Goal: Information Seeking & Learning: Learn about a topic

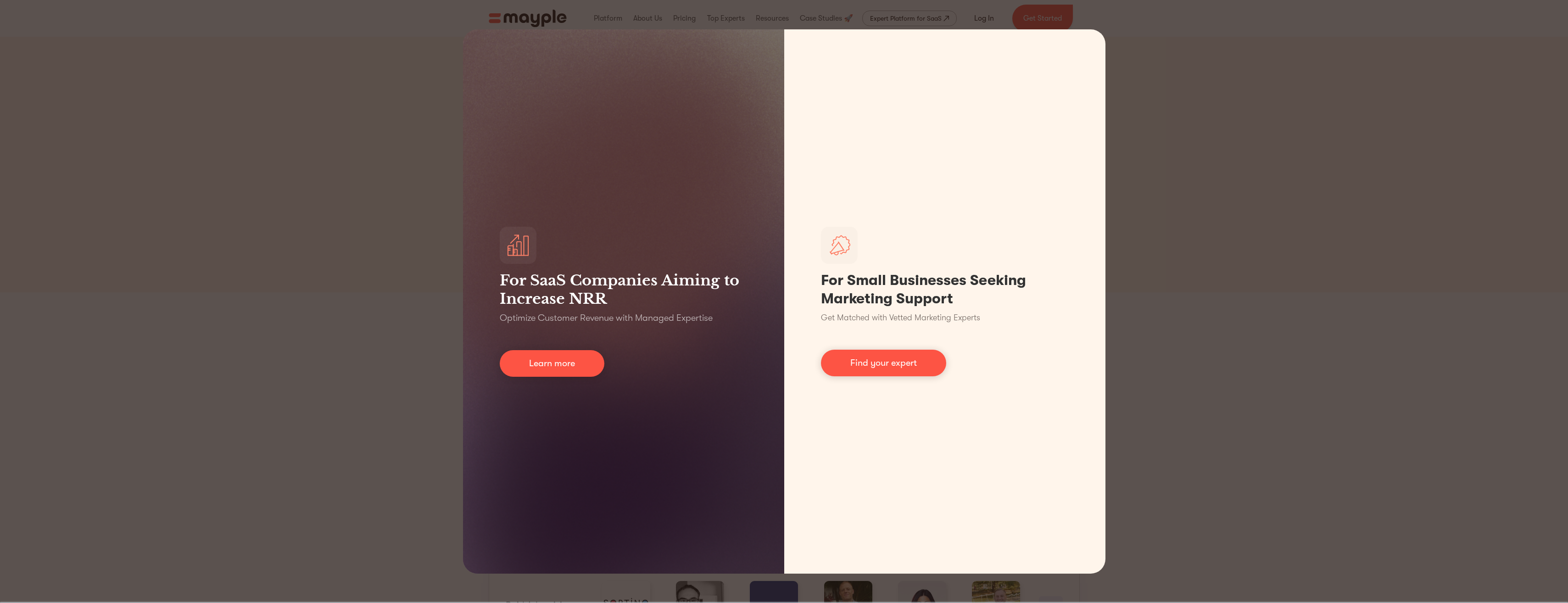
click at [1389, 85] on div "For SaaS Companies Aiming to Increase NRR Optimize Customer Revenue with Manage…" at bounding box center [784, 301] width 1568 height 603
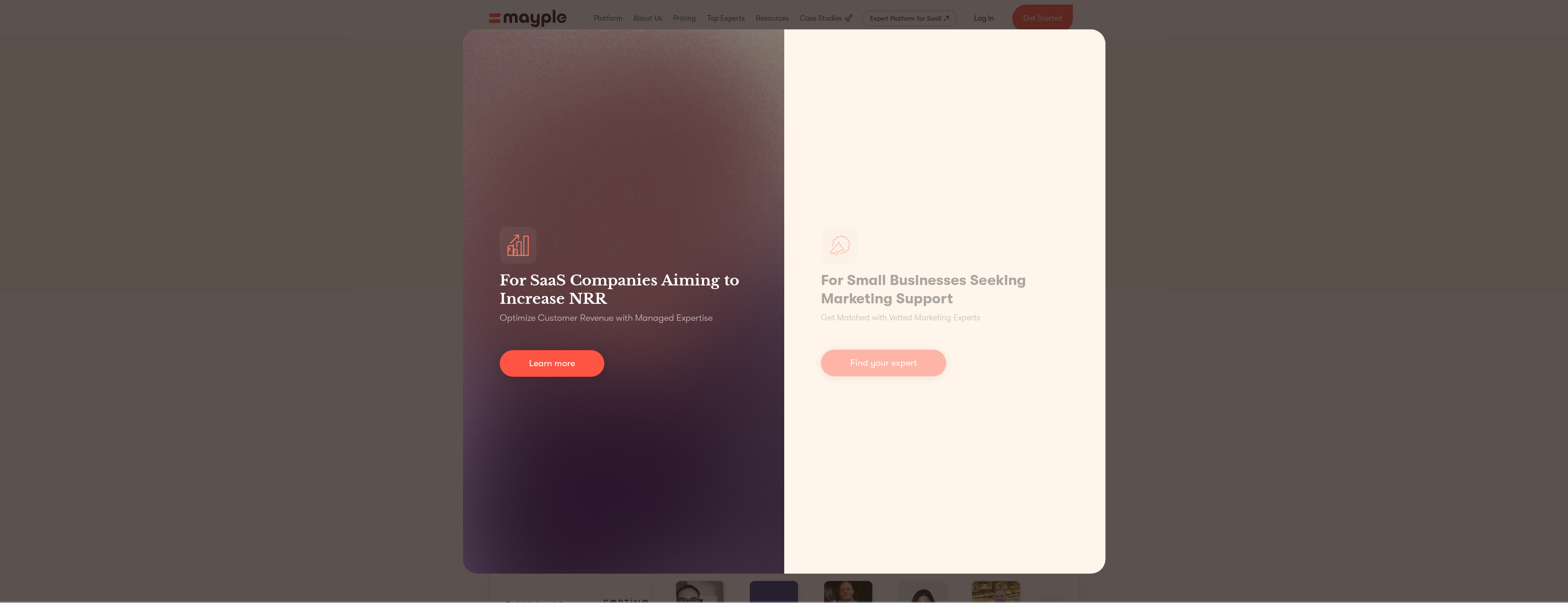
click at [483, 186] on div "For SaaS Companies Aiming to Increase NRR Optimize Customer Revenue with Manage…" at bounding box center [624, 301] width 321 height 544
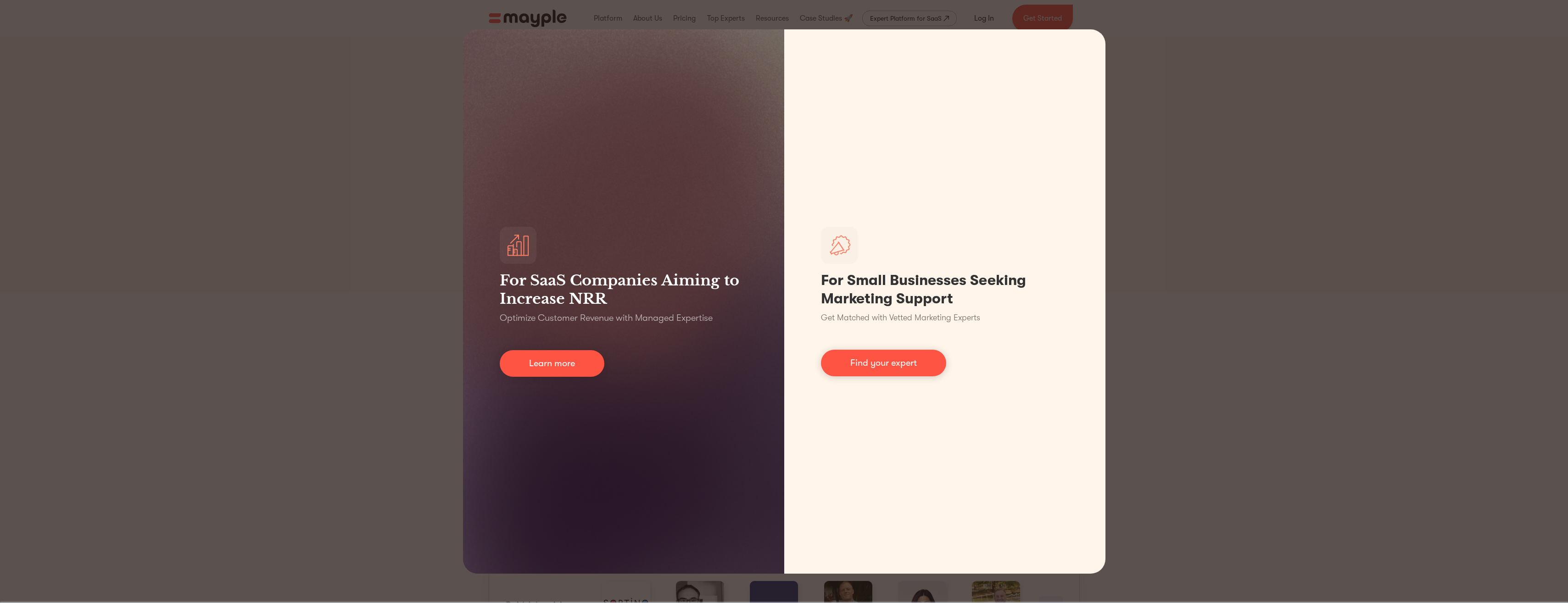
click at [432, 181] on div "For SaaS Companies Aiming to Increase NRR Optimize Customer Revenue with Manage…" at bounding box center [784, 301] width 1568 height 603
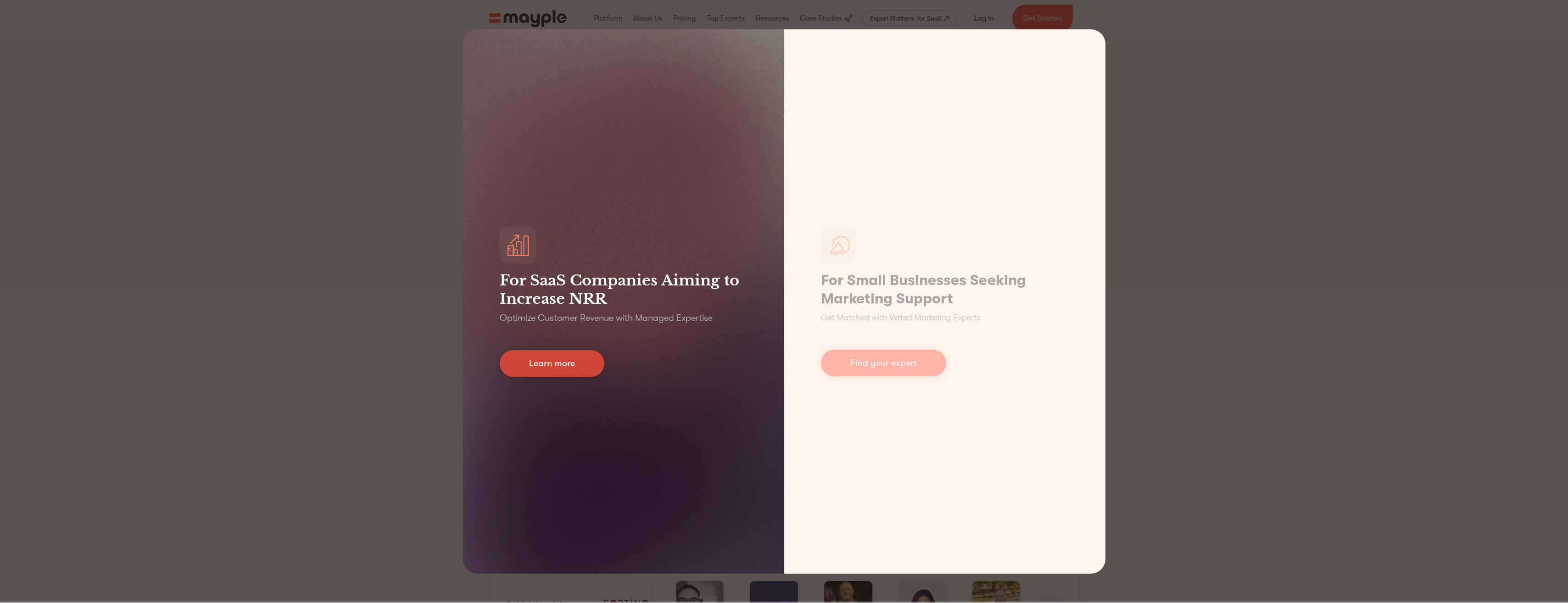
click at [577, 356] on link "Learn more" at bounding box center [552, 363] width 105 height 27
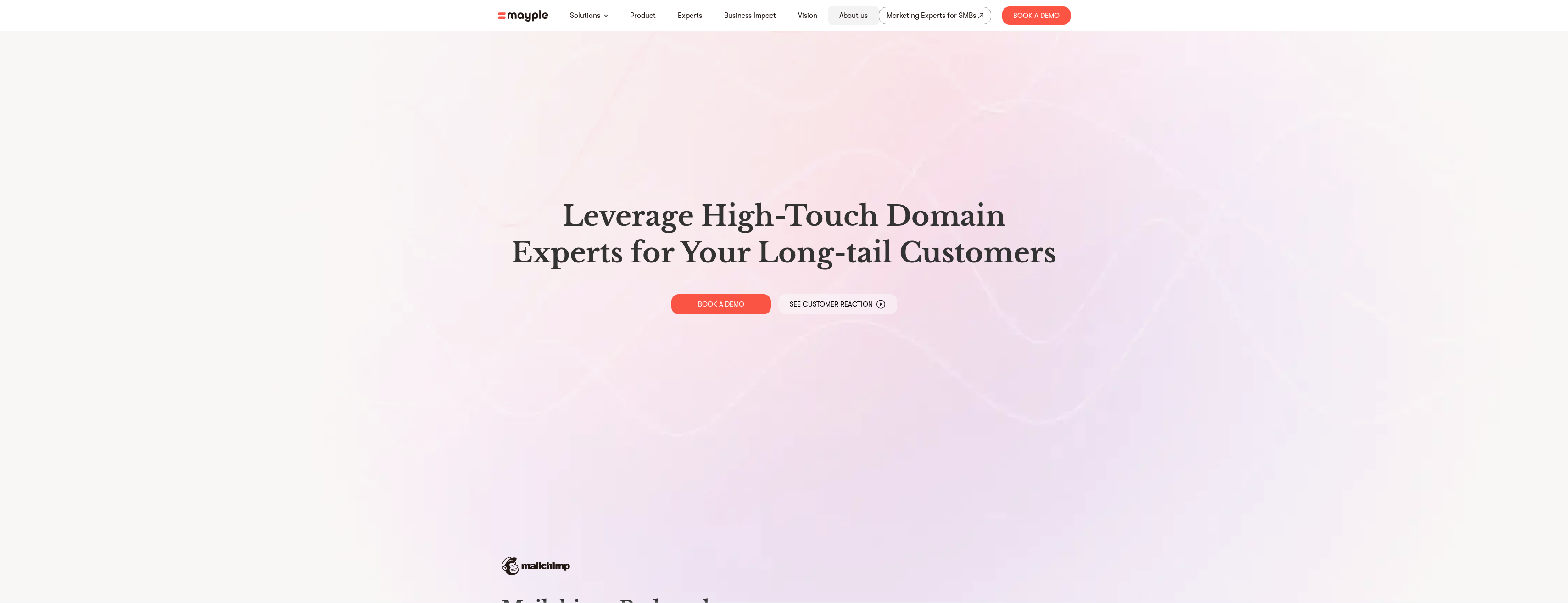
click at [851, 15] on link "About us" at bounding box center [853, 16] width 29 height 11
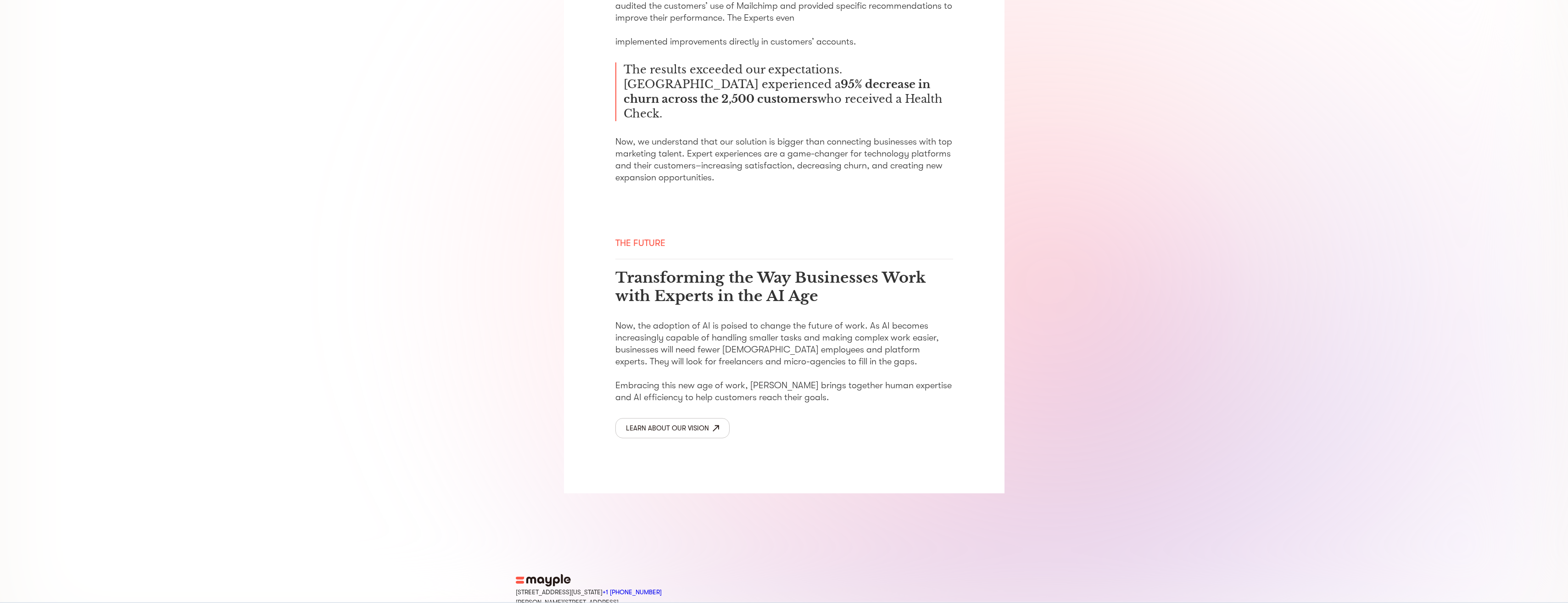
scroll to position [1286, 0]
